Goal: Transaction & Acquisition: Download file/media

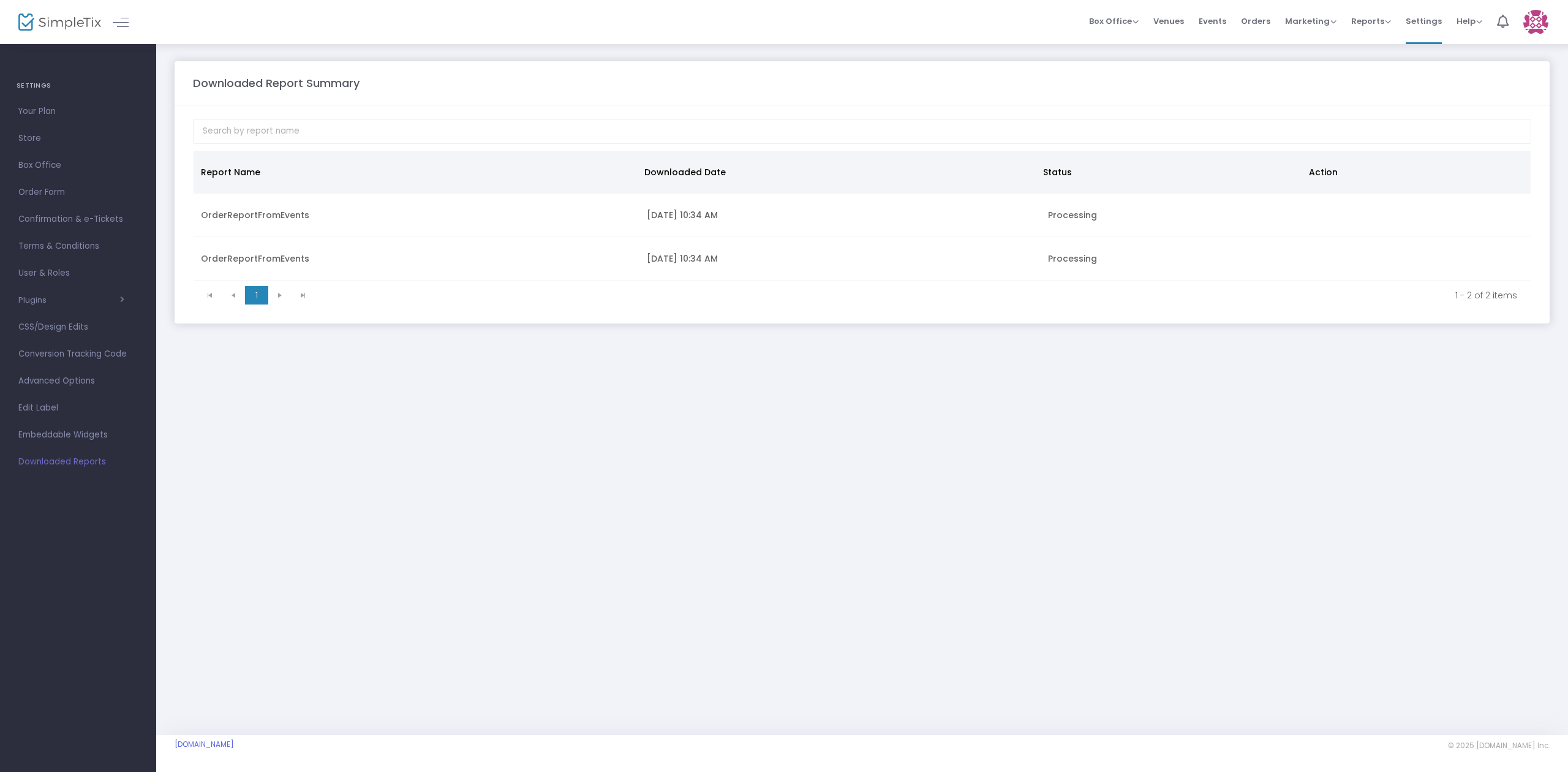
click at [396, 425] on div "Downloaded Report Summary Report Name Downloaded Date Status Action OrderReport…" at bounding box center [862, 389] width 1412 height 692
click at [799, 745] on link "Click here to download." at bounding box center [804, 746] width 106 height 13
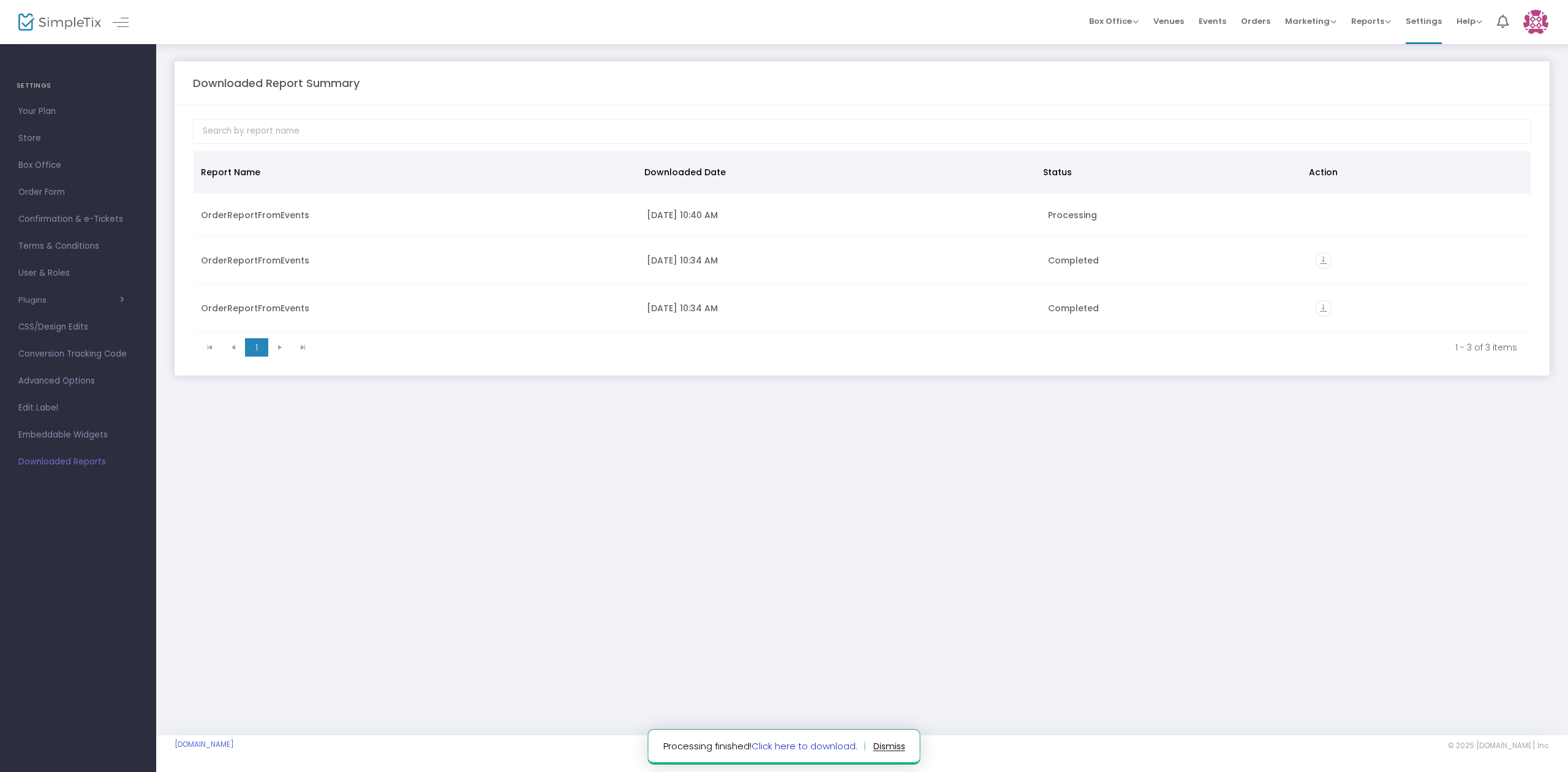
click at [815, 745] on link "Click here to download." at bounding box center [804, 746] width 106 height 13
click at [1223, 21] on span "Events" at bounding box center [1212, 21] width 28 height 31
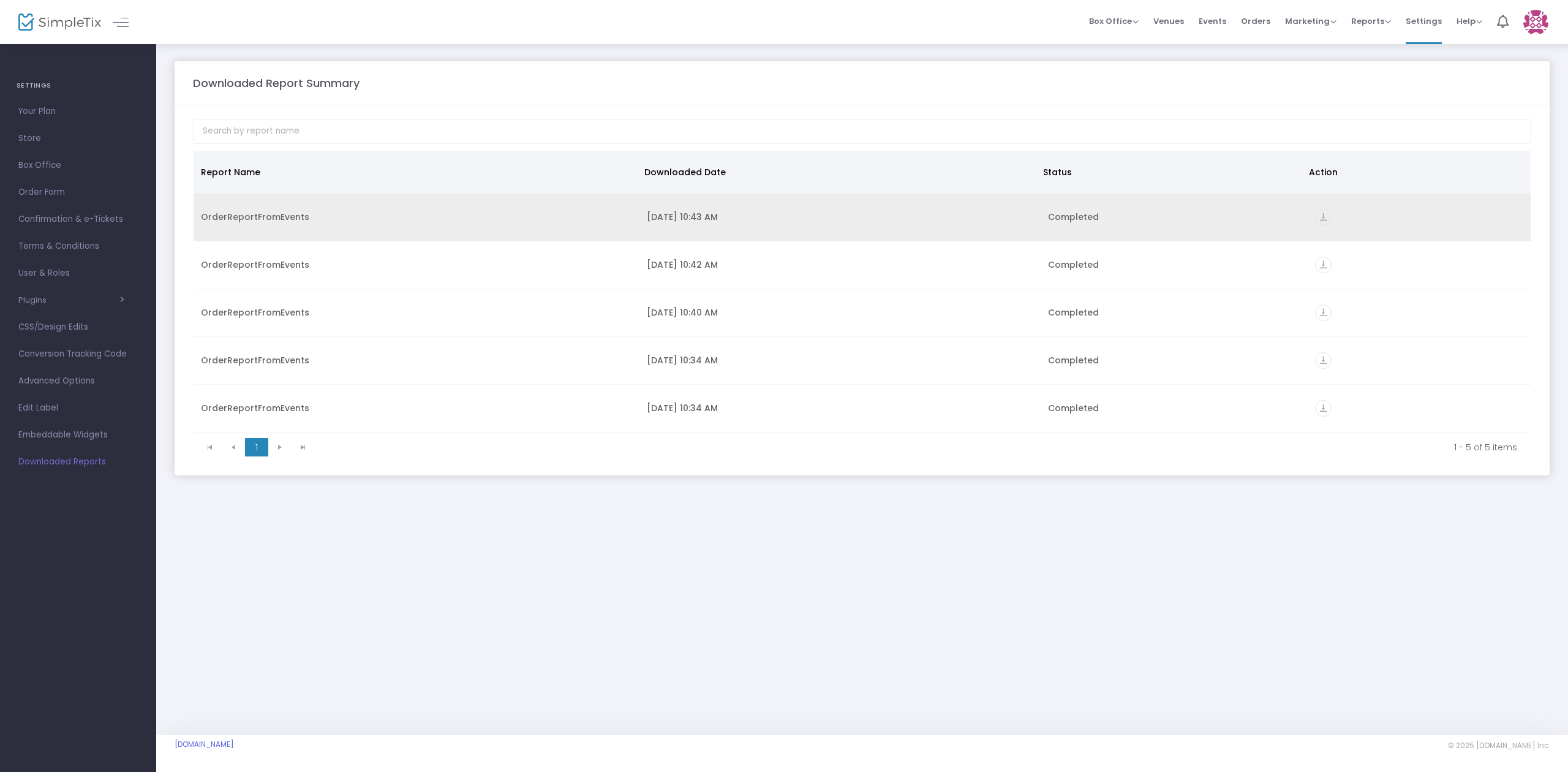
click at [1321, 219] on icon "vertical_align_bottom" at bounding box center [1323, 218] width 17 height 17
